Goal: Task Accomplishment & Management: Manage account settings

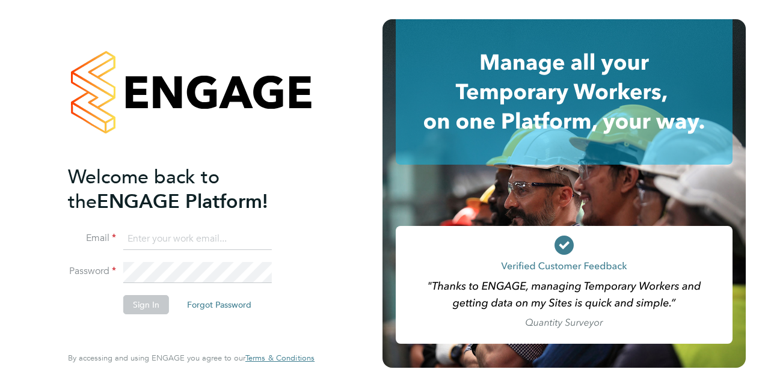
type input "nabeel.anwar@vistry.co.uk"
click at [167, 307] on button "Sign In" at bounding box center [146, 304] width 46 height 19
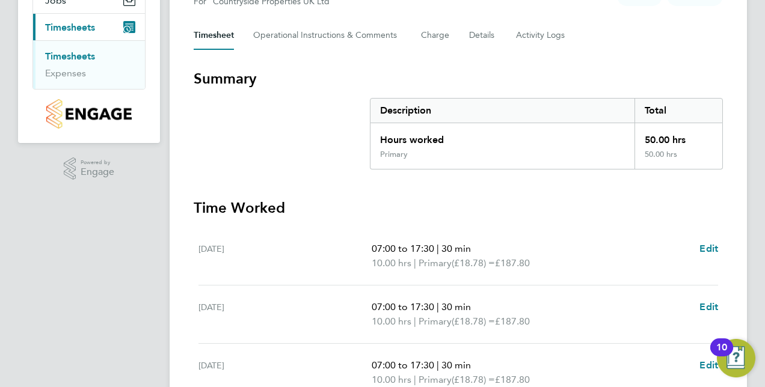
scroll to position [421, 0]
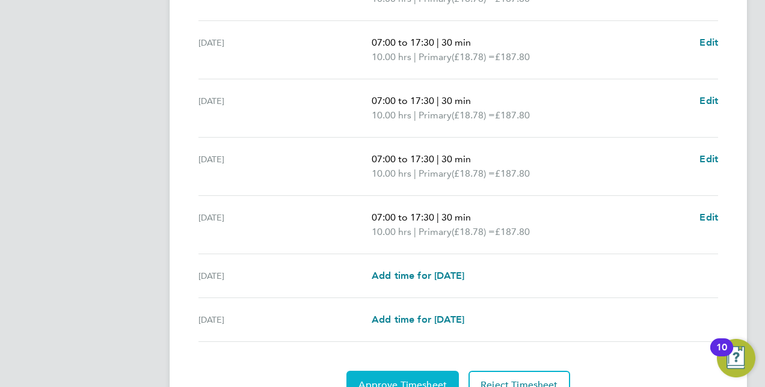
click at [421, 379] on span "Approve Timesheet" at bounding box center [402, 385] width 88 height 12
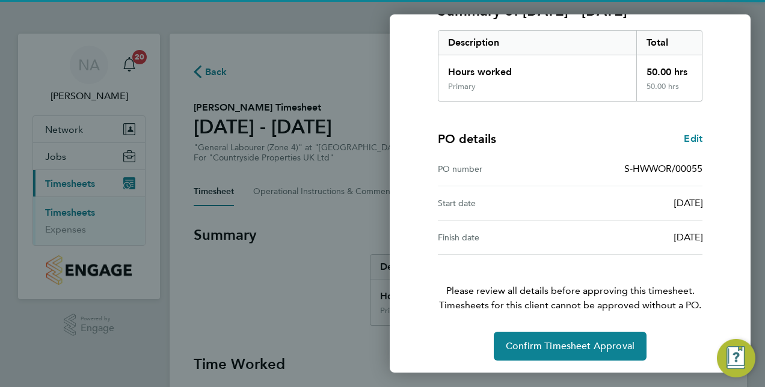
scroll to position [188, 0]
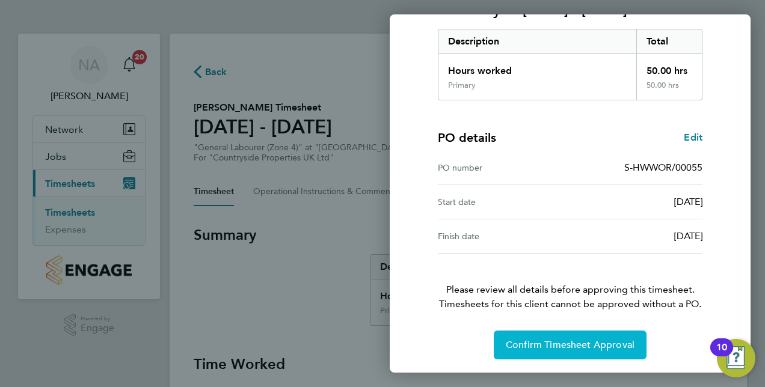
click at [587, 343] on span "Confirm Timesheet Approval" at bounding box center [570, 345] width 129 height 12
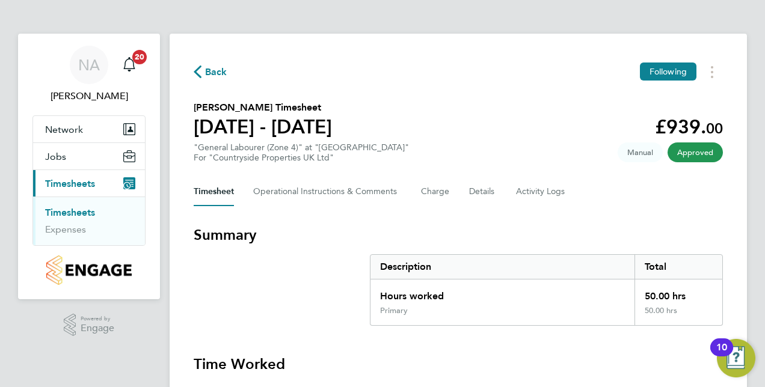
click at [57, 182] on span "Timesheets" at bounding box center [70, 183] width 50 height 11
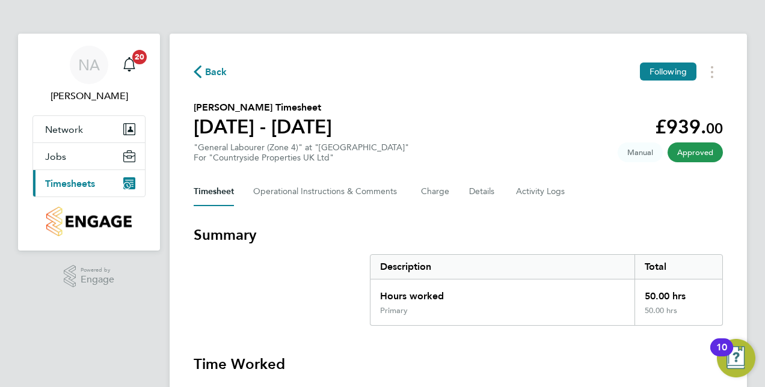
click at [72, 178] on span "Timesheets" at bounding box center [70, 183] width 50 height 11
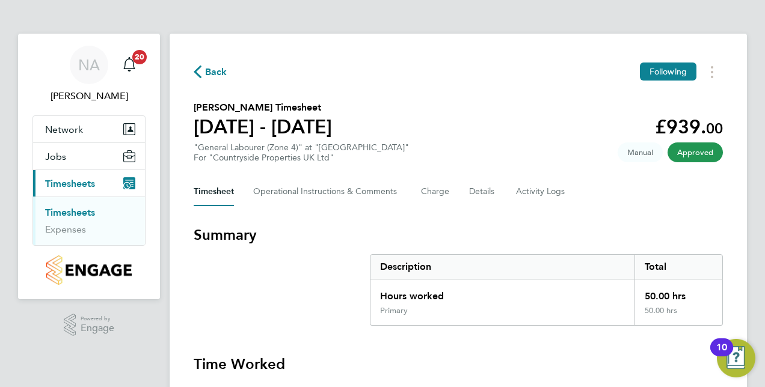
click at [73, 212] on link "Timesheets" at bounding box center [70, 212] width 50 height 11
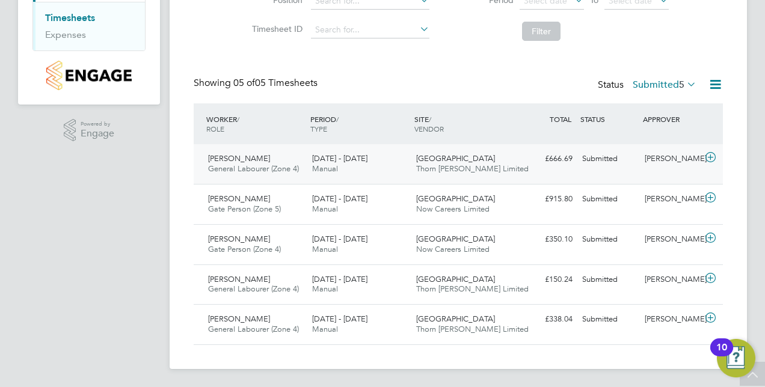
click at [711, 157] on icon at bounding box center [710, 158] width 15 height 10
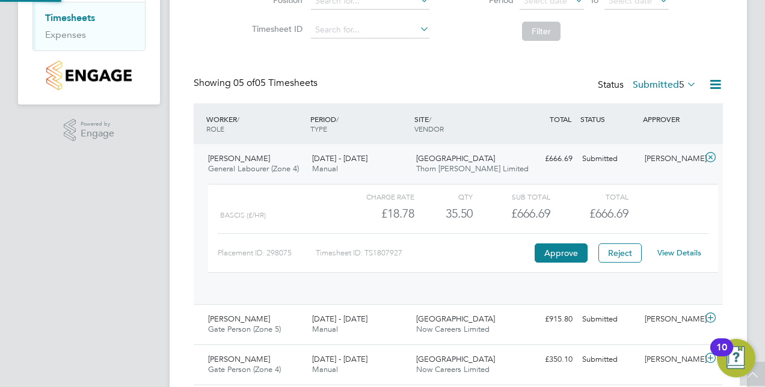
scroll to position [20, 117]
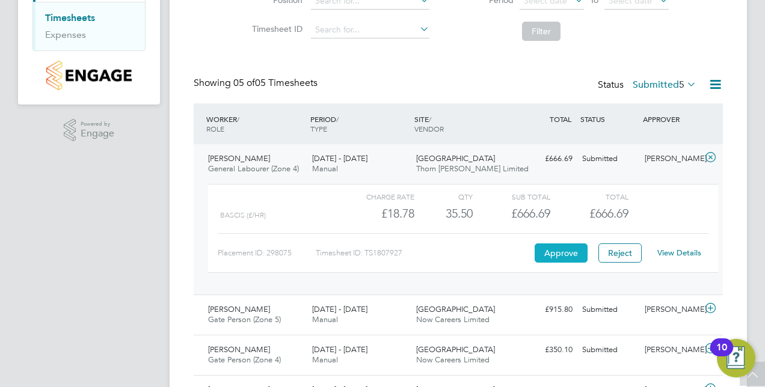
click at [559, 253] on button "Approve" at bounding box center [560, 252] width 53 height 19
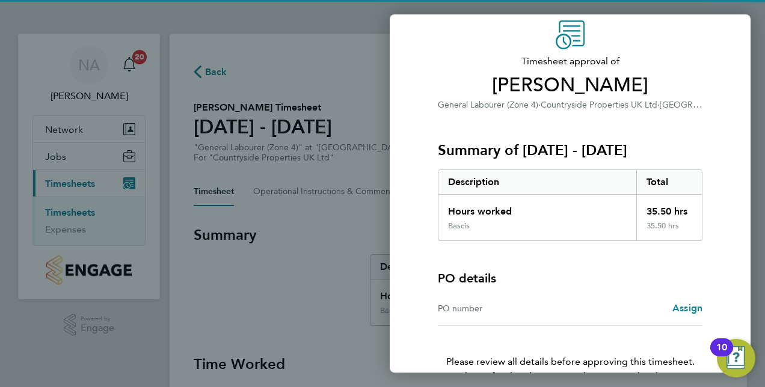
scroll to position [119, 0]
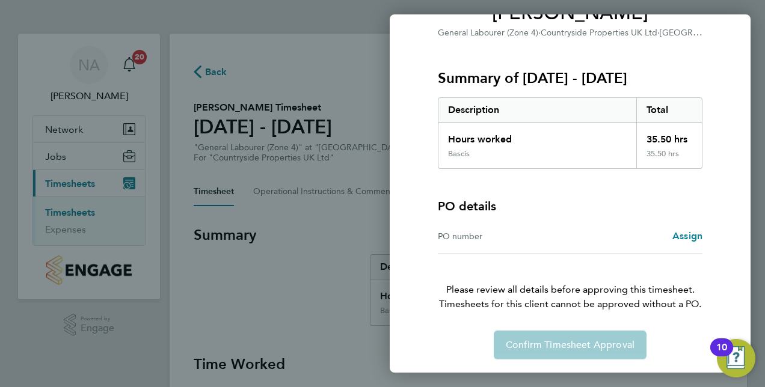
click at [550, 343] on div "Confirm Timesheet Approval" at bounding box center [569, 345] width 293 height 29
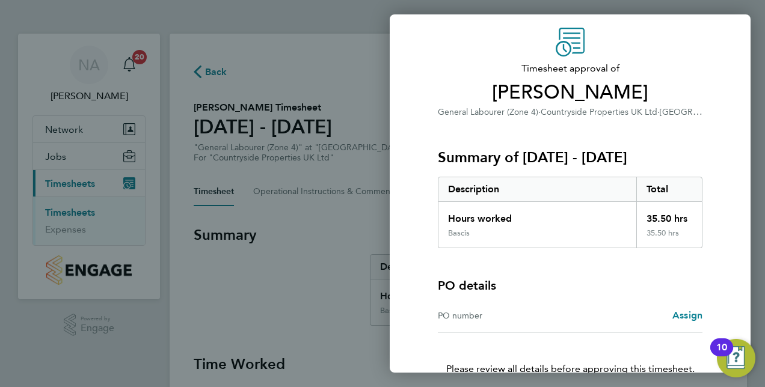
scroll to position [0, 0]
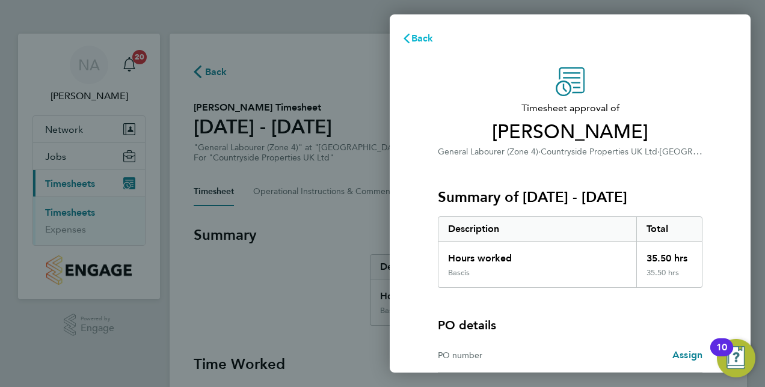
click at [411, 38] on span "Back" at bounding box center [422, 37] width 22 height 11
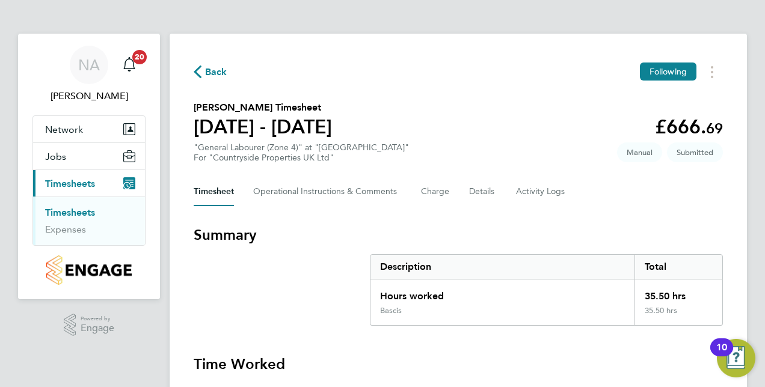
click at [82, 188] on span "Timesheets" at bounding box center [70, 183] width 50 height 11
drag, startPoint x: 74, startPoint y: 222, endPoint x: 78, endPoint y: 218, distance: 6.4
click at [74, 222] on li "Timesheets" at bounding box center [90, 215] width 90 height 17
click at [83, 212] on link "Timesheets" at bounding box center [70, 212] width 50 height 11
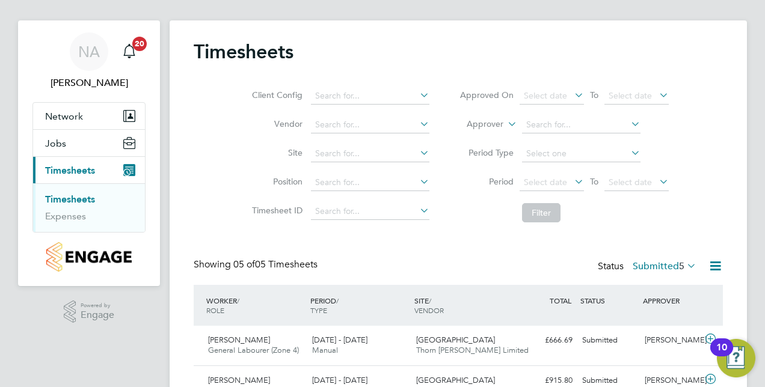
scroll to position [195, 0]
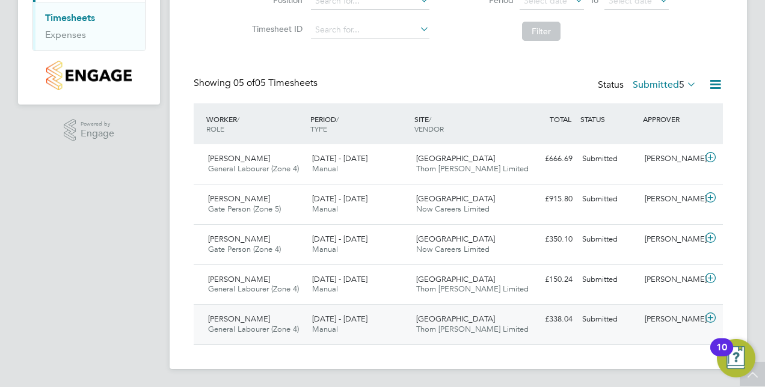
click at [711, 313] on icon at bounding box center [710, 318] width 15 height 10
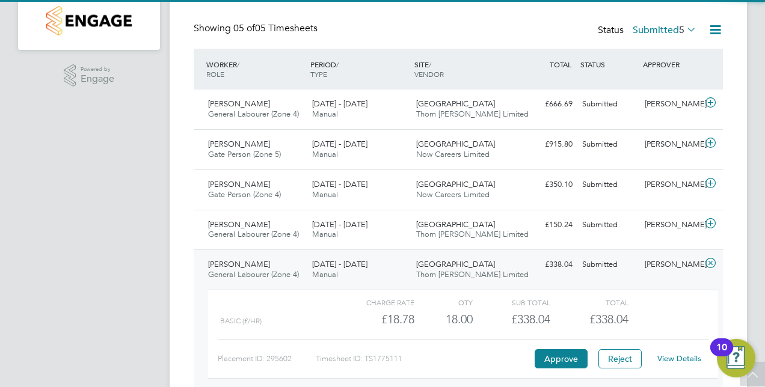
scroll to position [305, 0]
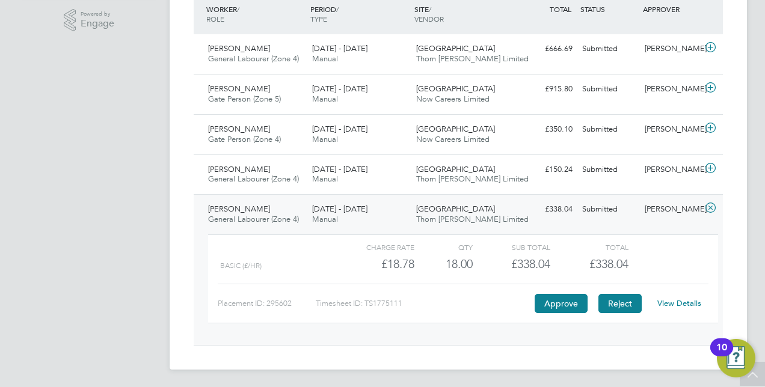
click at [620, 303] on button "Reject" at bounding box center [619, 303] width 43 height 19
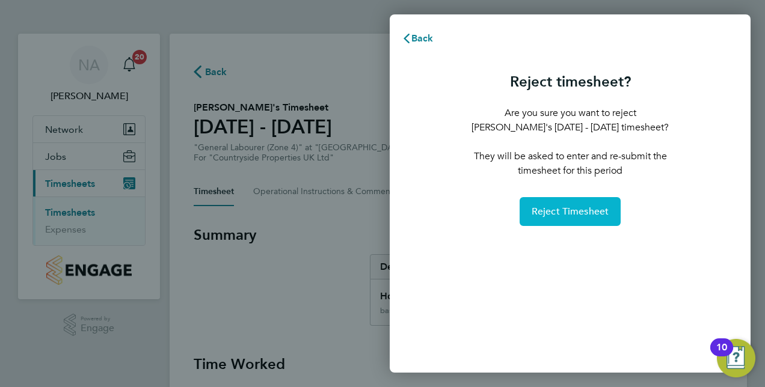
click at [589, 222] on button "Reject Timesheet" at bounding box center [570, 211] width 102 height 29
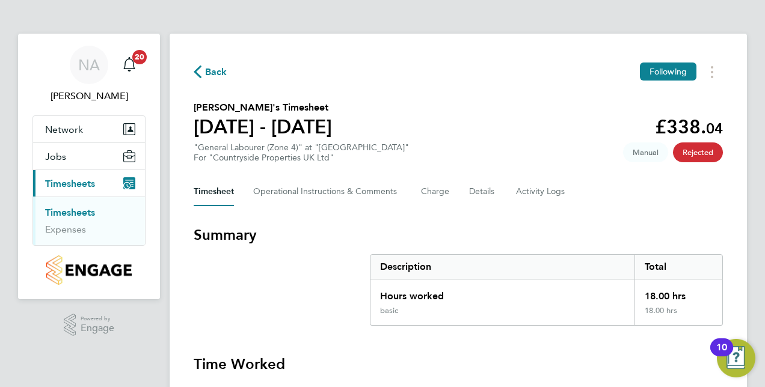
click at [86, 216] on link "Timesheets" at bounding box center [70, 212] width 50 height 11
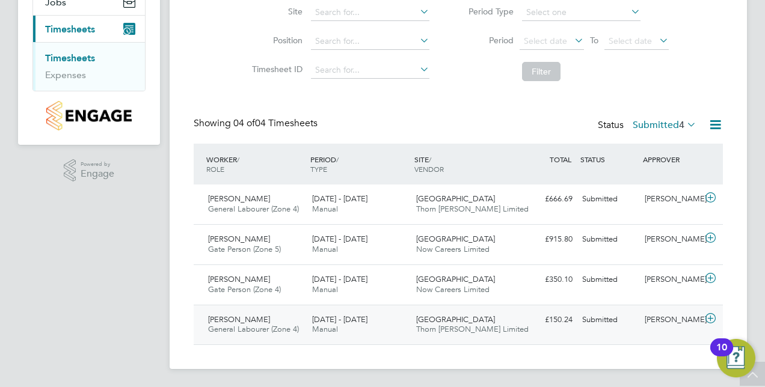
click at [707, 314] on icon at bounding box center [710, 319] width 15 height 10
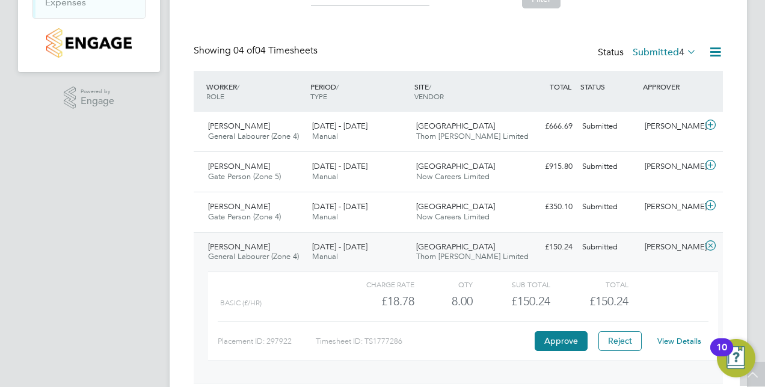
scroll to position [265, 0]
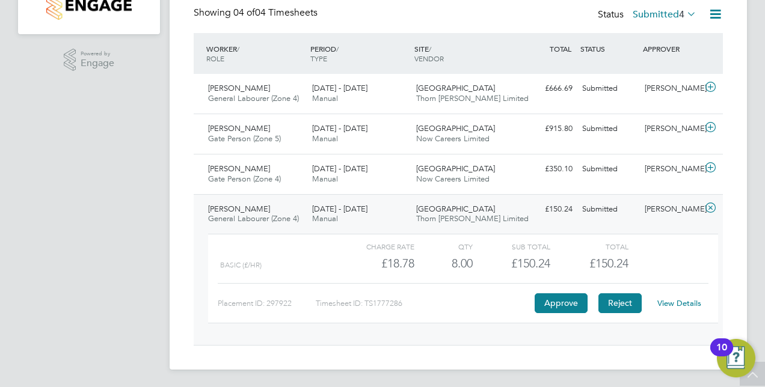
click at [631, 297] on button "Reject" at bounding box center [619, 302] width 43 height 19
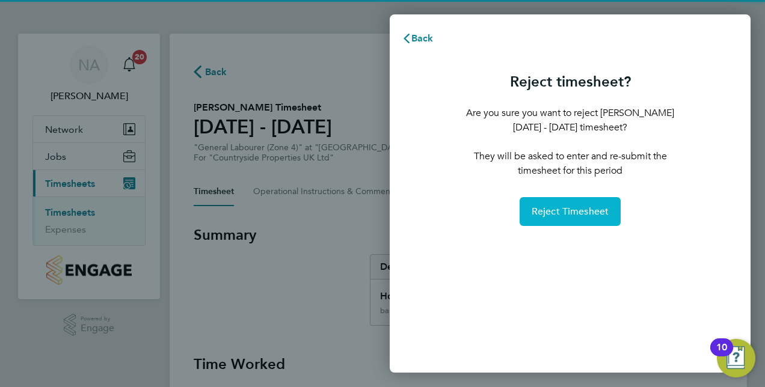
click at [564, 216] on span "Reject Timesheet" at bounding box center [570, 212] width 78 height 12
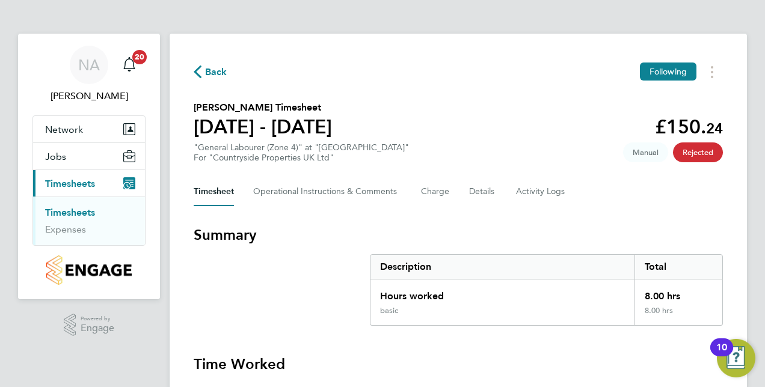
click at [85, 210] on link "Timesheets" at bounding box center [70, 212] width 50 height 11
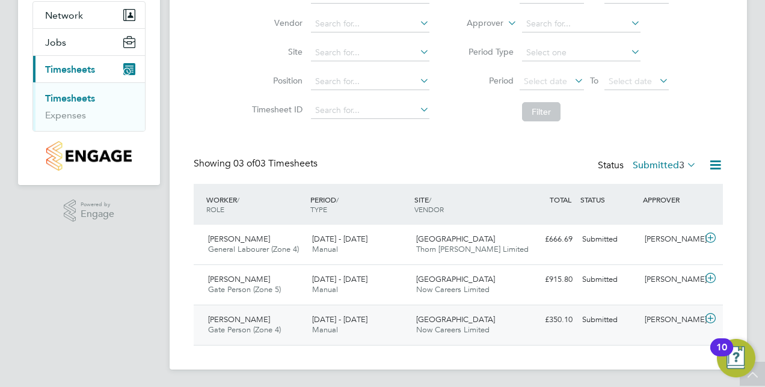
click at [711, 317] on icon at bounding box center [710, 319] width 15 height 10
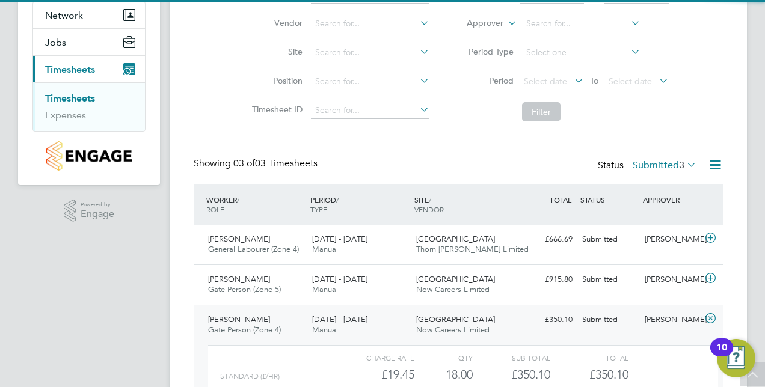
scroll to position [225, 0]
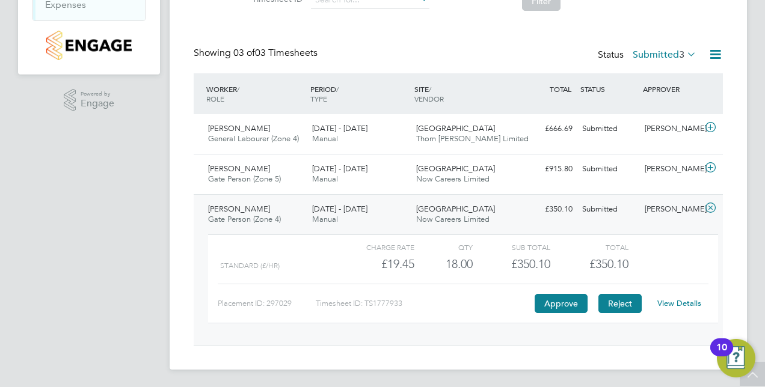
click at [629, 303] on button "Reject" at bounding box center [619, 303] width 43 height 19
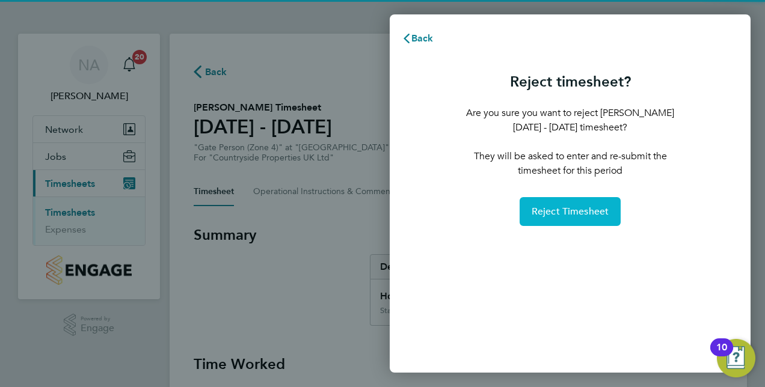
click at [553, 216] on span "Reject Timesheet" at bounding box center [570, 212] width 78 height 12
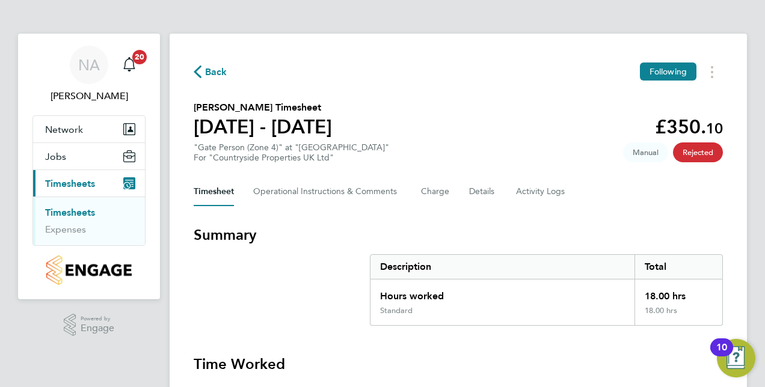
click at [77, 212] on link "Timesheets" at bounding box center [70, 212] width 50 height 11
